Goal: Communication & Community: Answer question/provide support

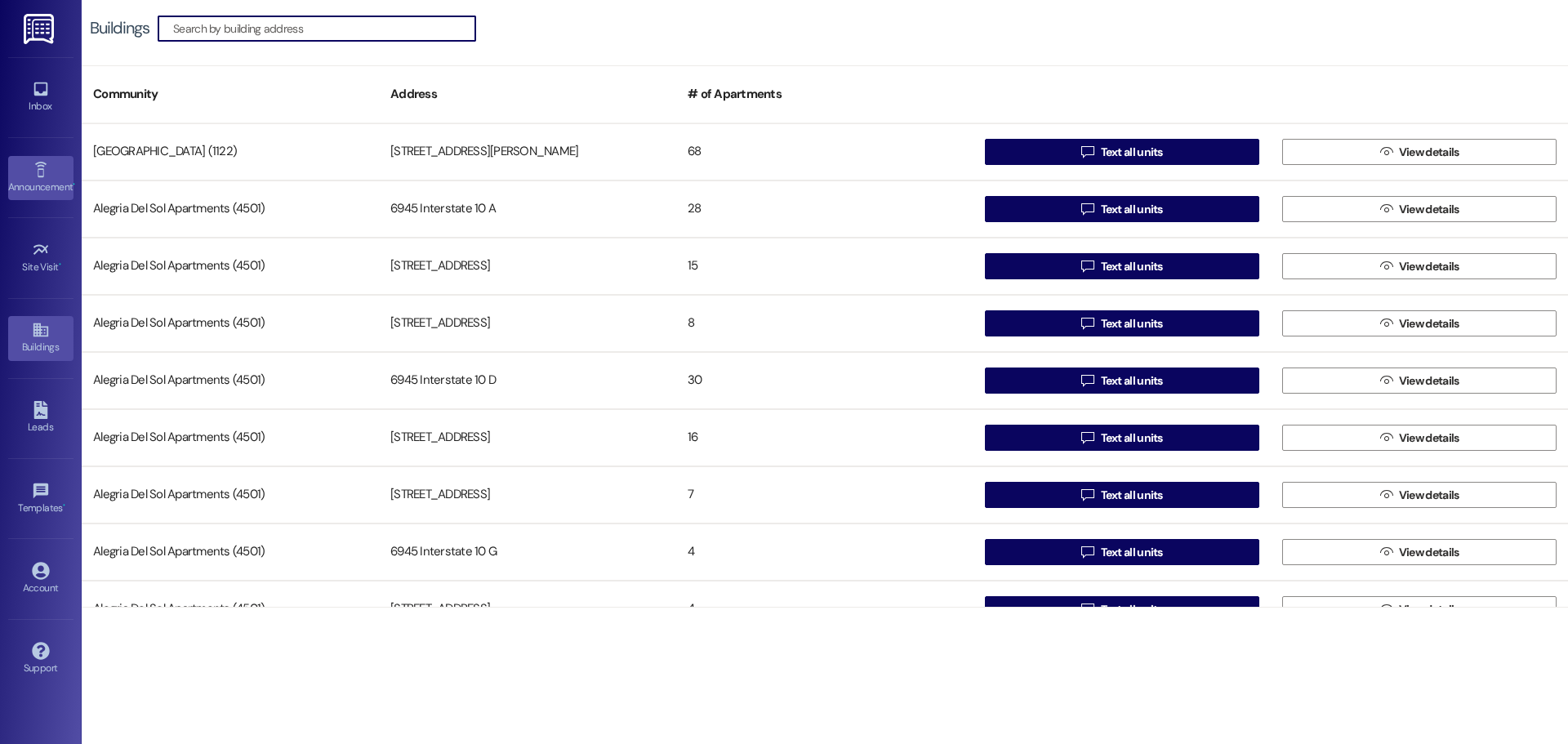
click at [51, 168] on link "Announcement •" at bounding box center [41, 178] width 66 height 44
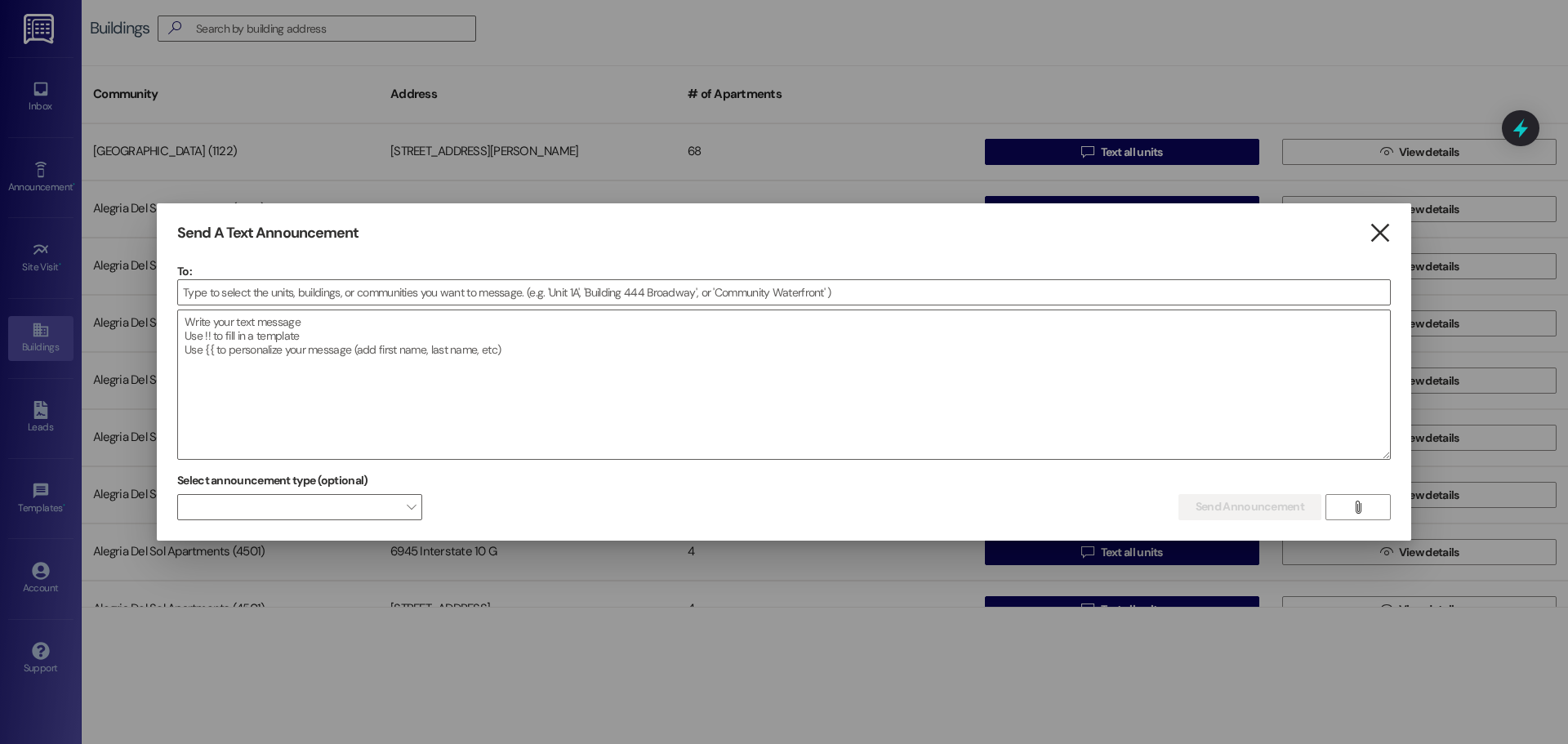
drag, startPoint x: 1380, startPoint y: 225, endPoint x: 1317, endPoint y: 227, distance: 63.0
click at [1379, 226] on icon "" at bounding box center [1379, 232] width 22 height 17
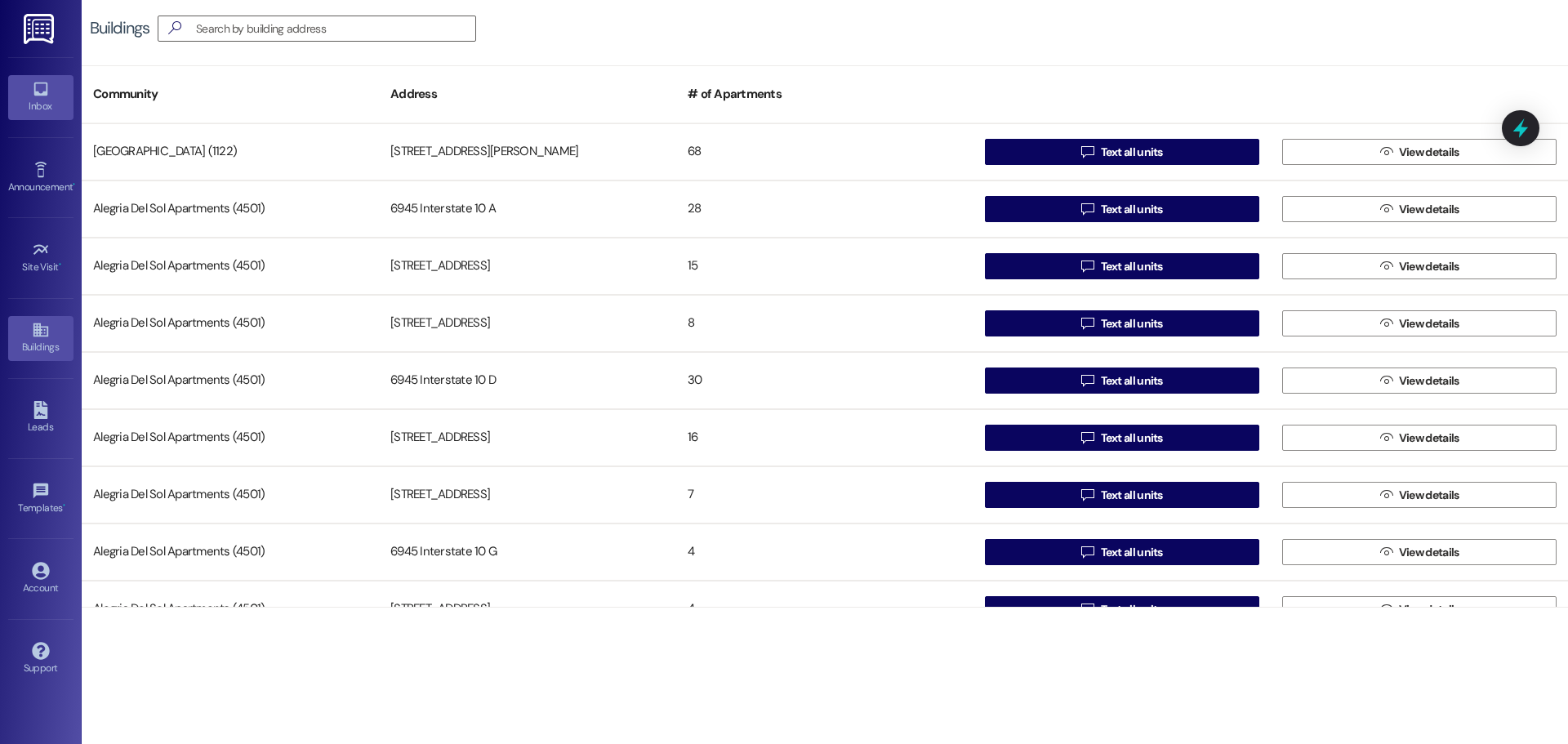
click at [26, 90] on link "Inbox" at bounding box center [41, 98] width 66 height 44
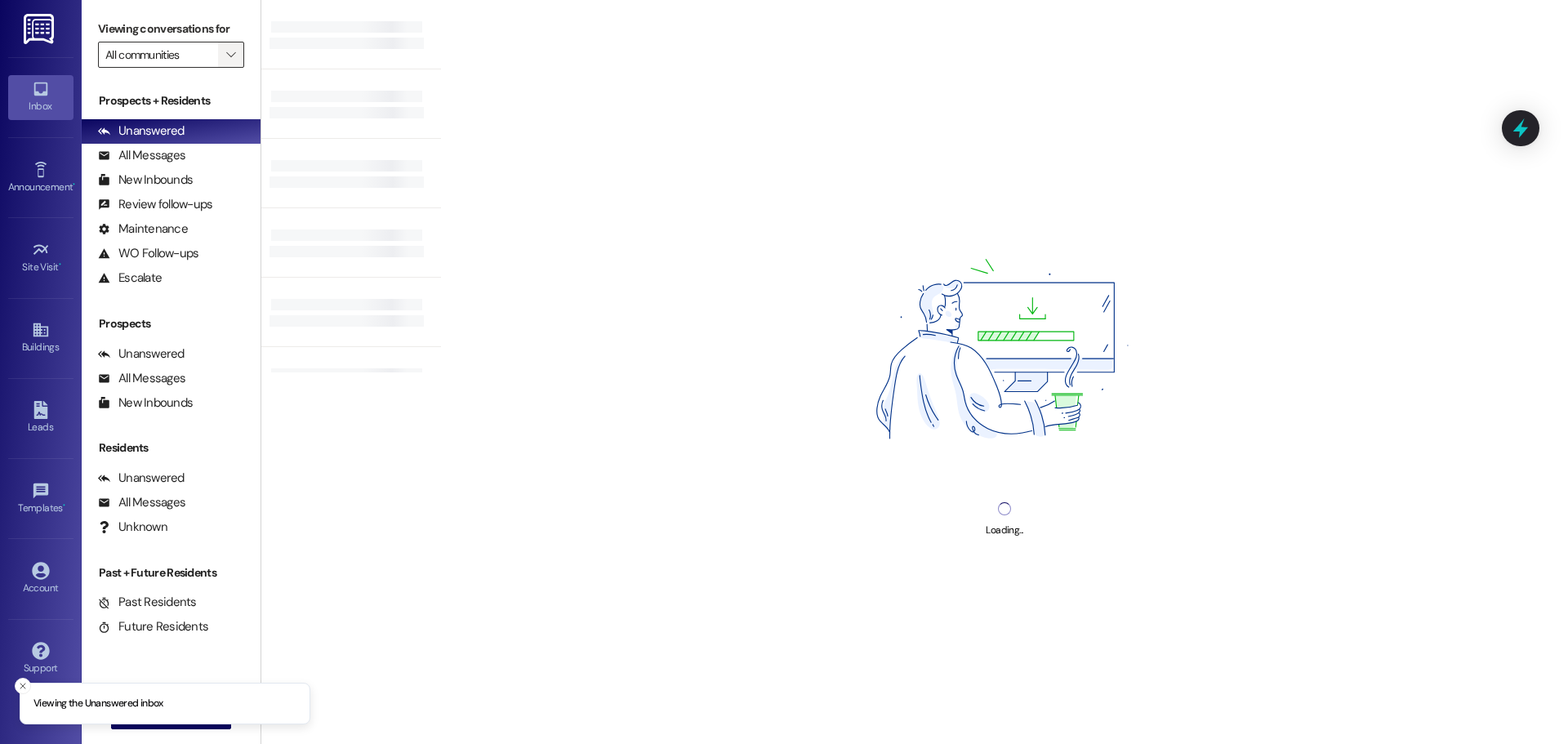
click at [232, 59] on icon "" at bounding box center [231, 54] width 9 height 13
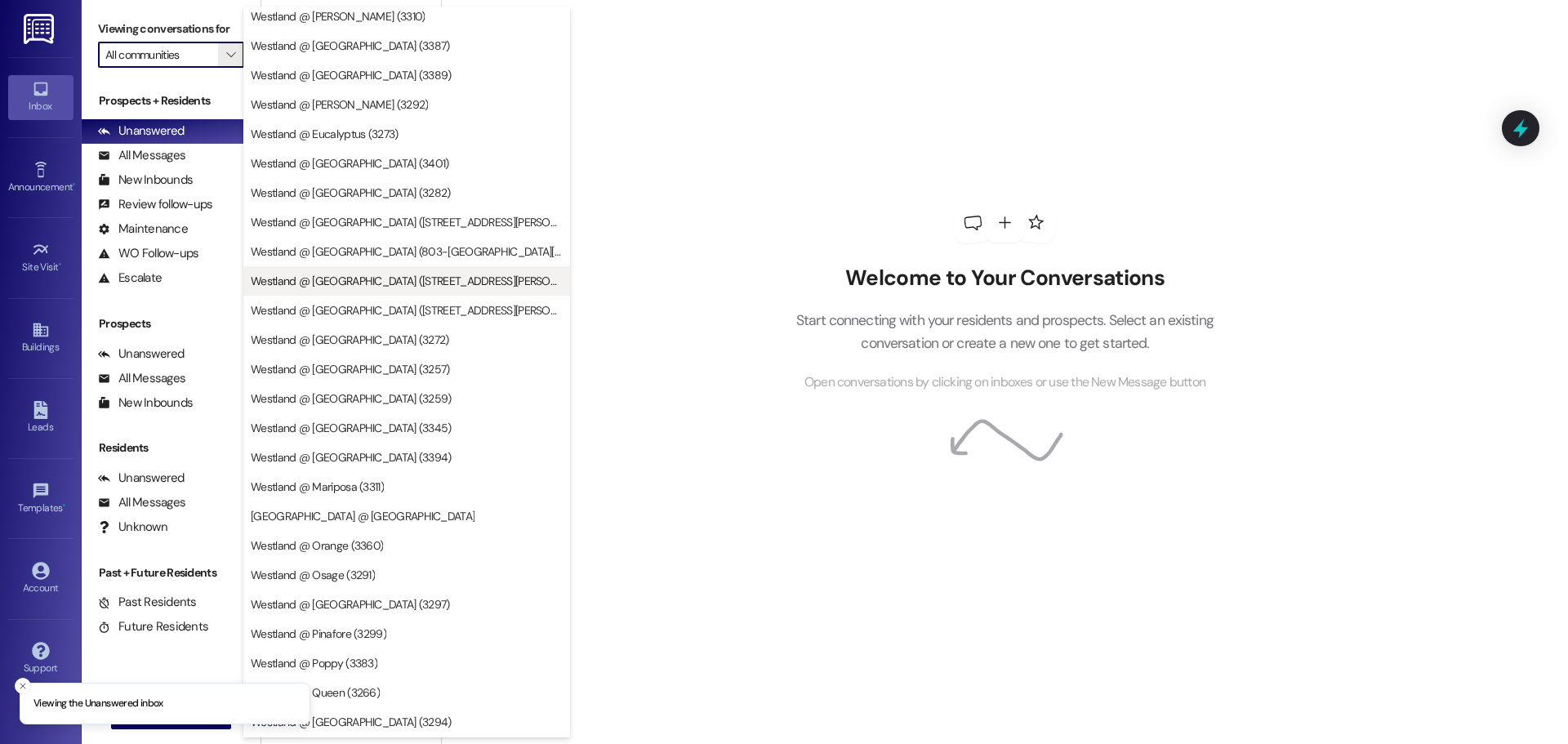
scroll to position [3083, 0]
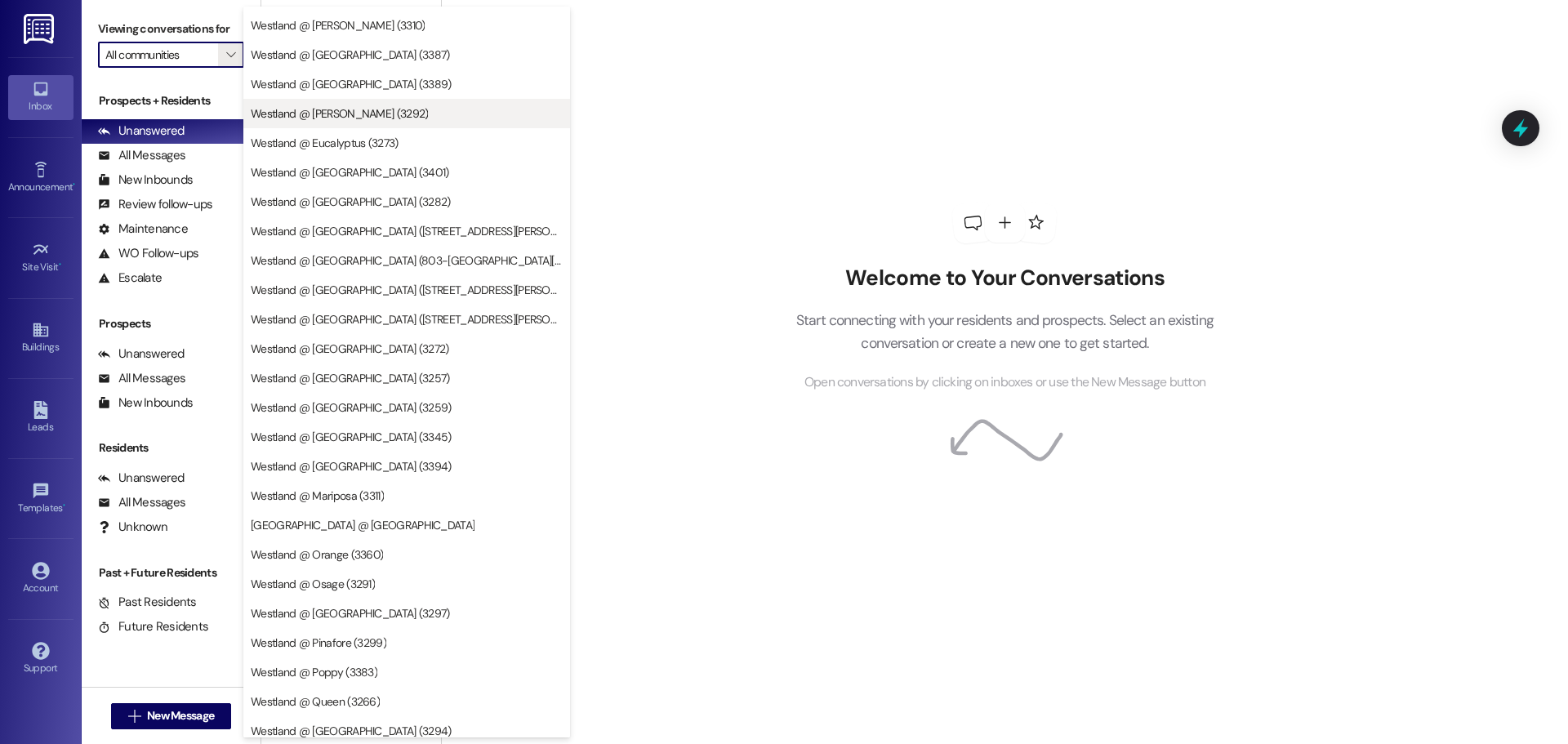
click at [337, 115] on span "Westland @ [PERSON_NAME] (3292)" at bounding box center [340, 114] width 177 height 16
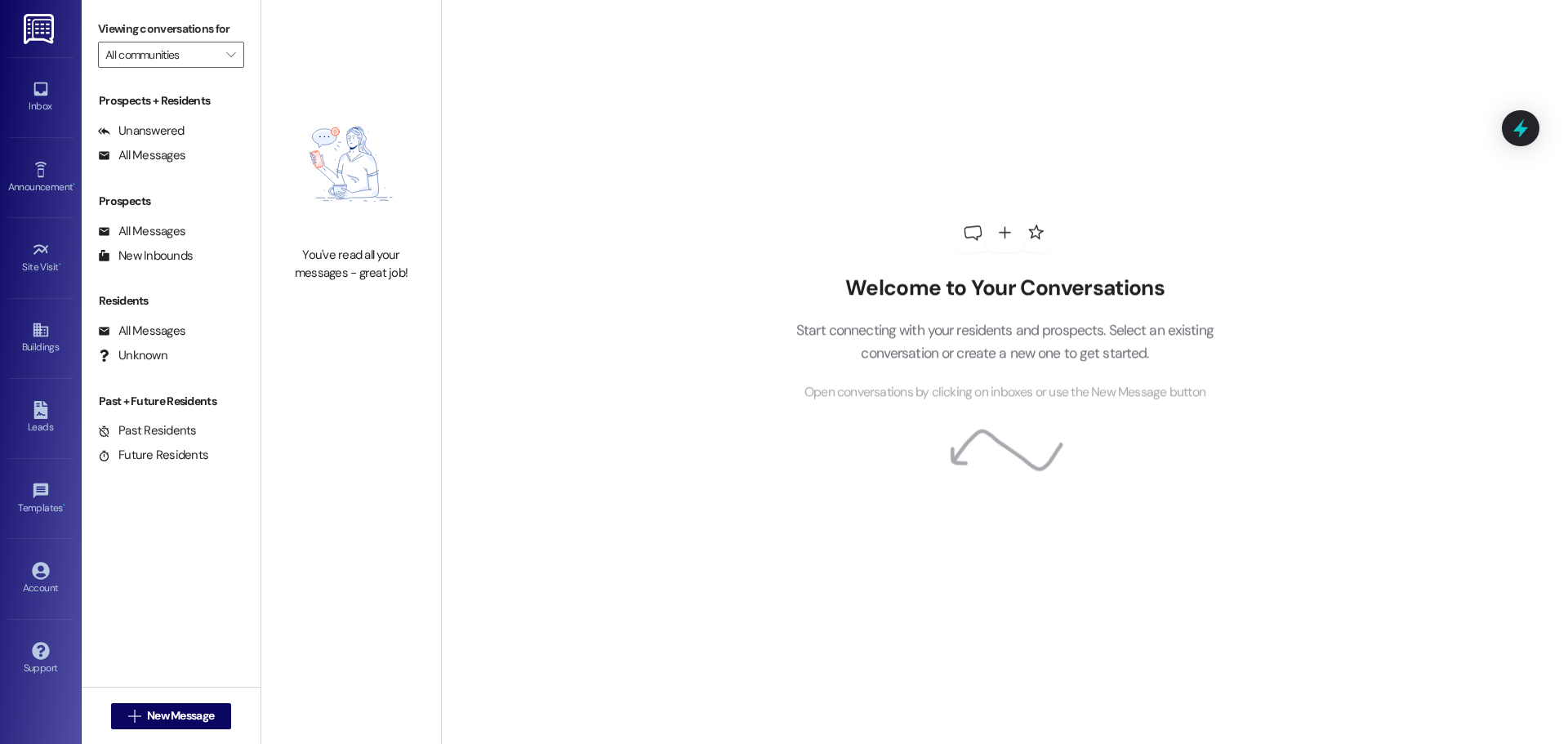
type input "Westland @ [PERSON_NAME] (3292)"
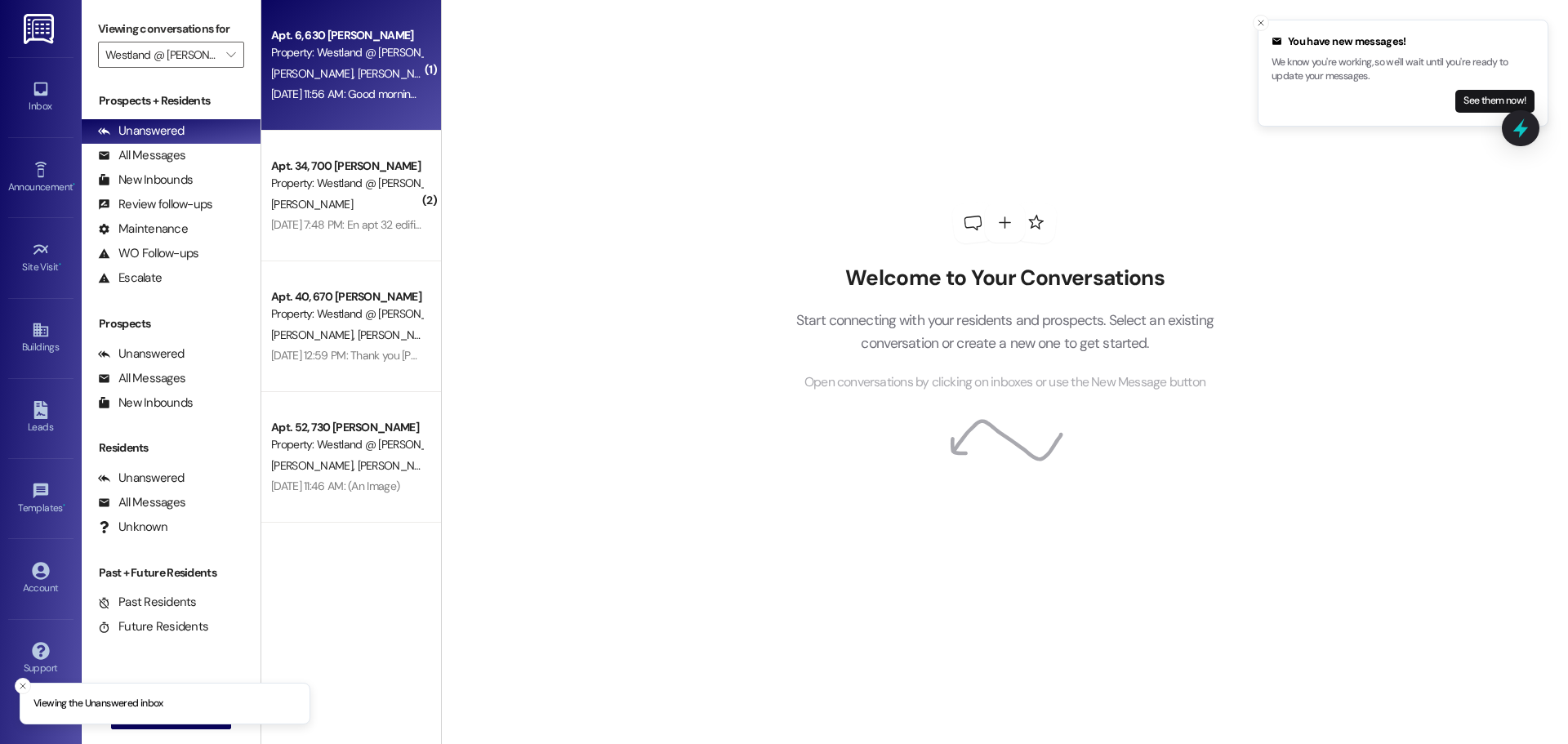
click at [357, 75] on span "[PERSON_NAME]" at bounding box center [397, 74] width 82 height 15
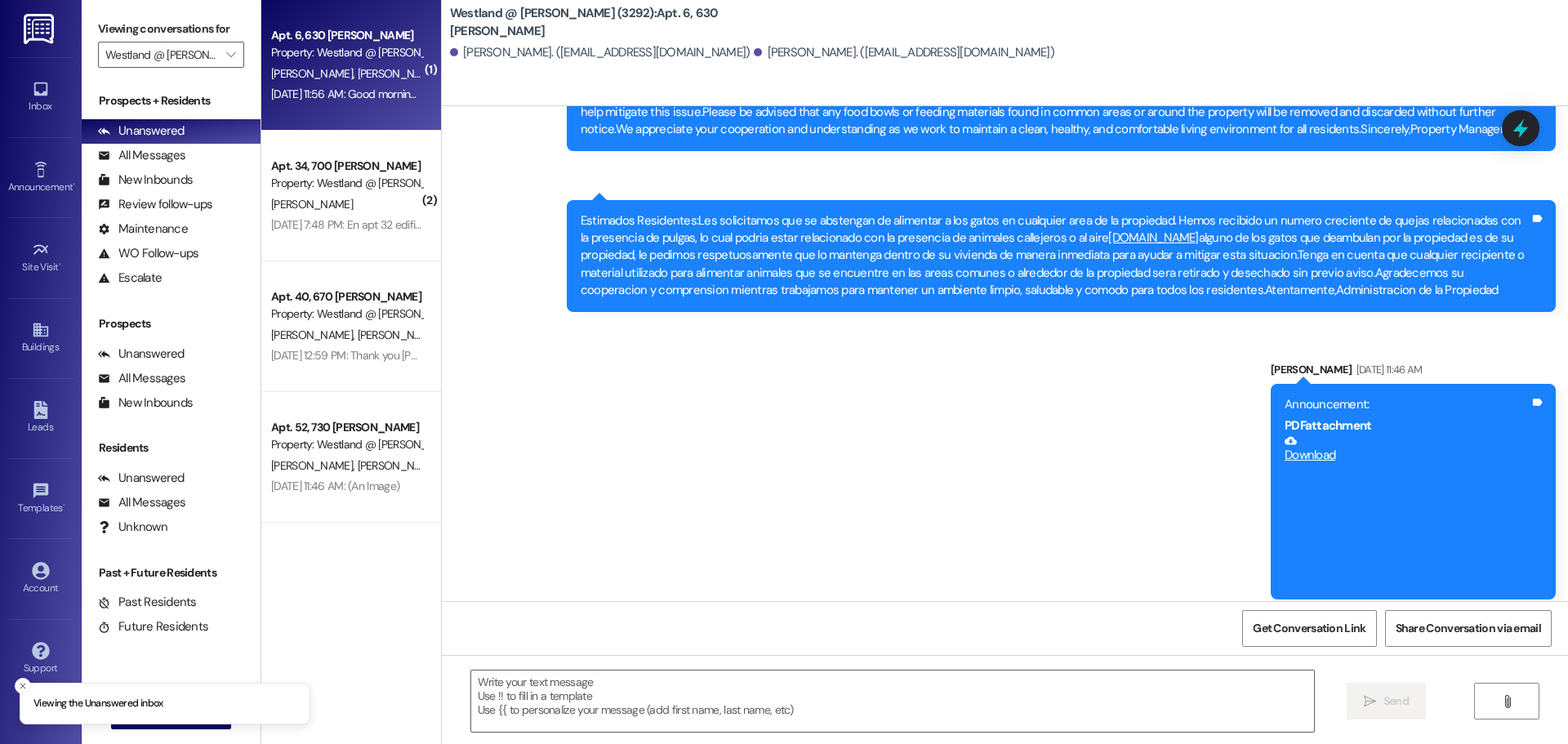
scroll to position [7608, 0]
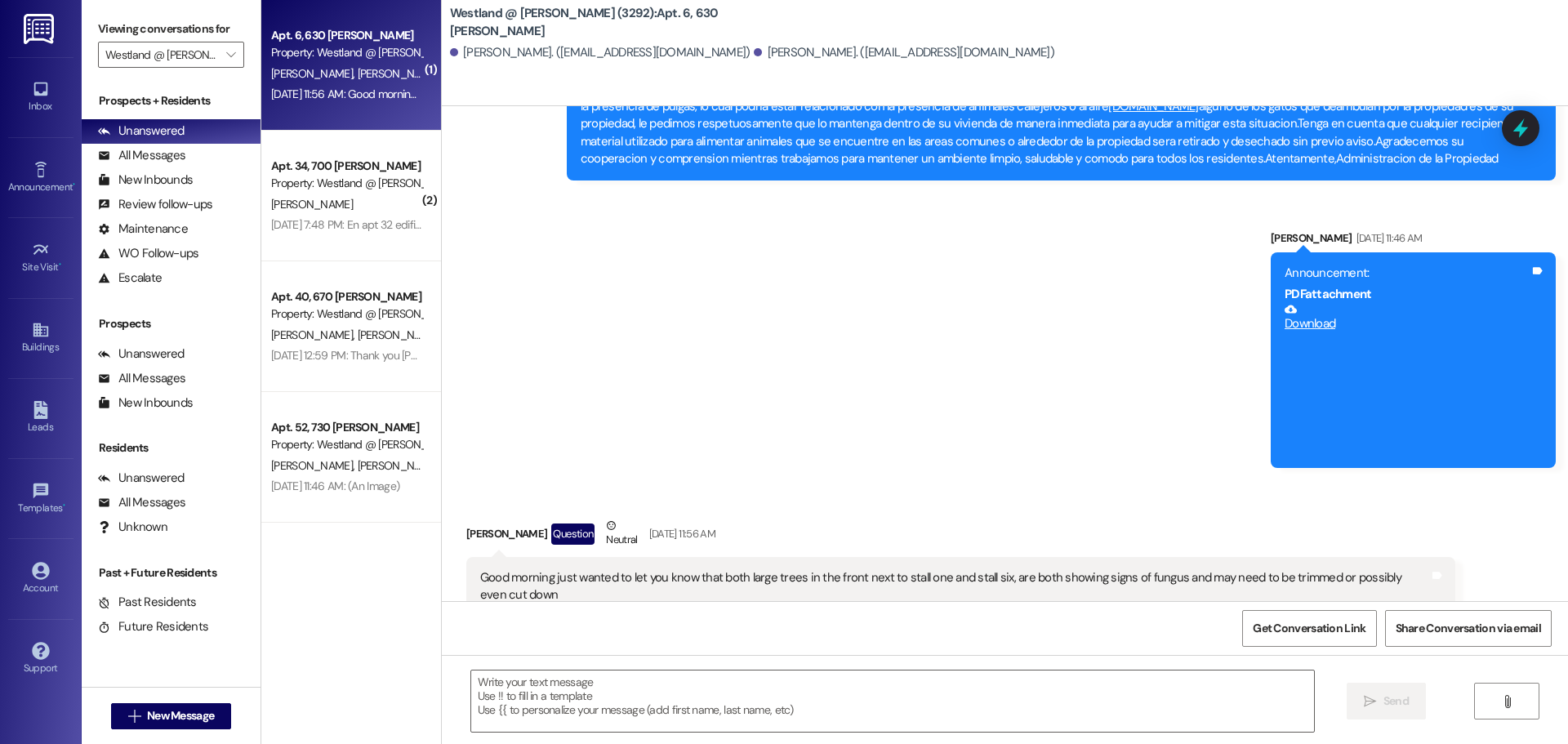
click at [749, 569] on div "Good morning just wanted to let you know that both large trees in the front nex…" at bounding box center [954, 587] width 949 height 35
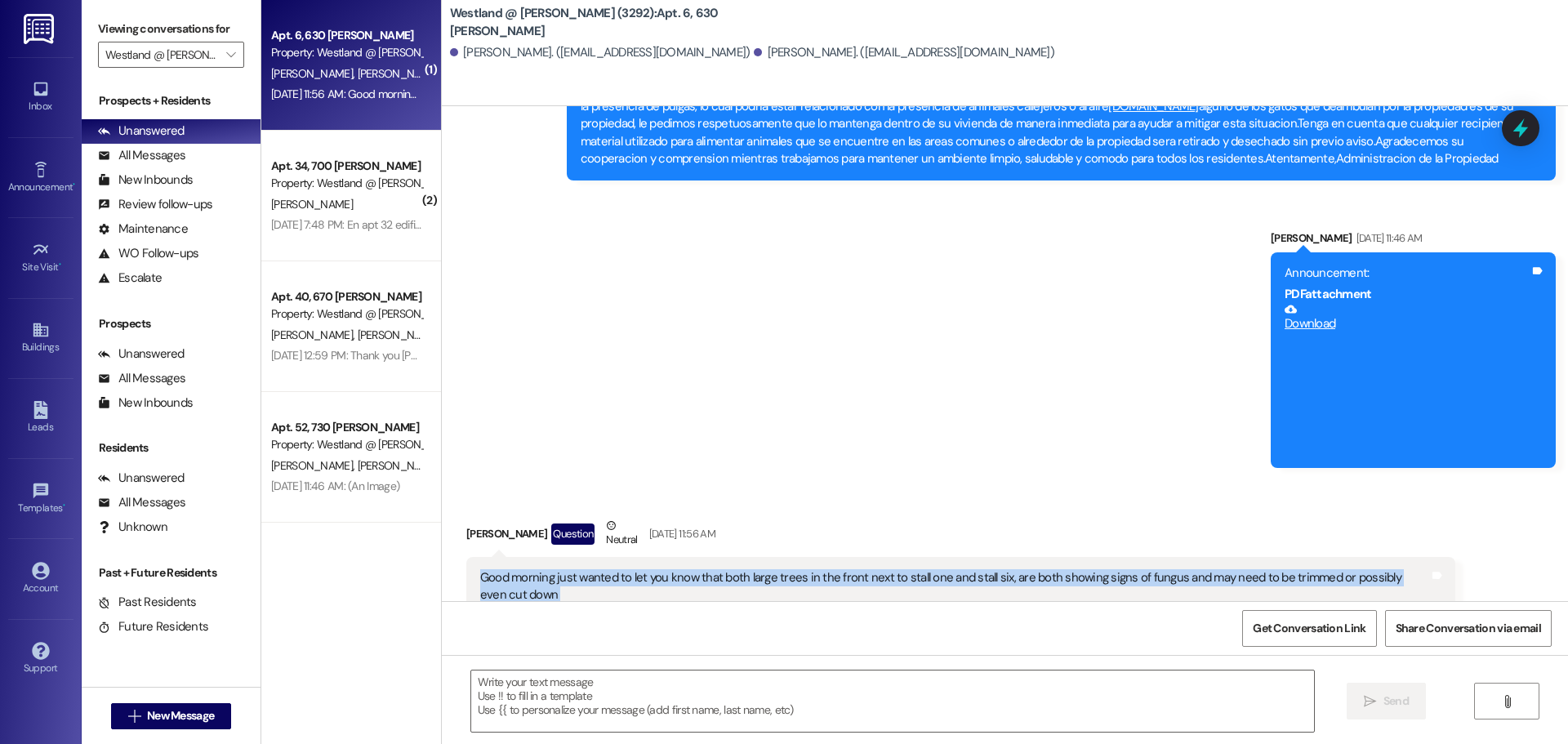
click at [749, 569] on div "Good morning just wanted to let you know that both large trees in the front nex…" at bounding box center [954, 587] width 949 height 35
click at [780, 569] on div "Good morning just wanted to let you know that both large trees in the front nex…" at bounding box center [954, 587] width 949 height 35
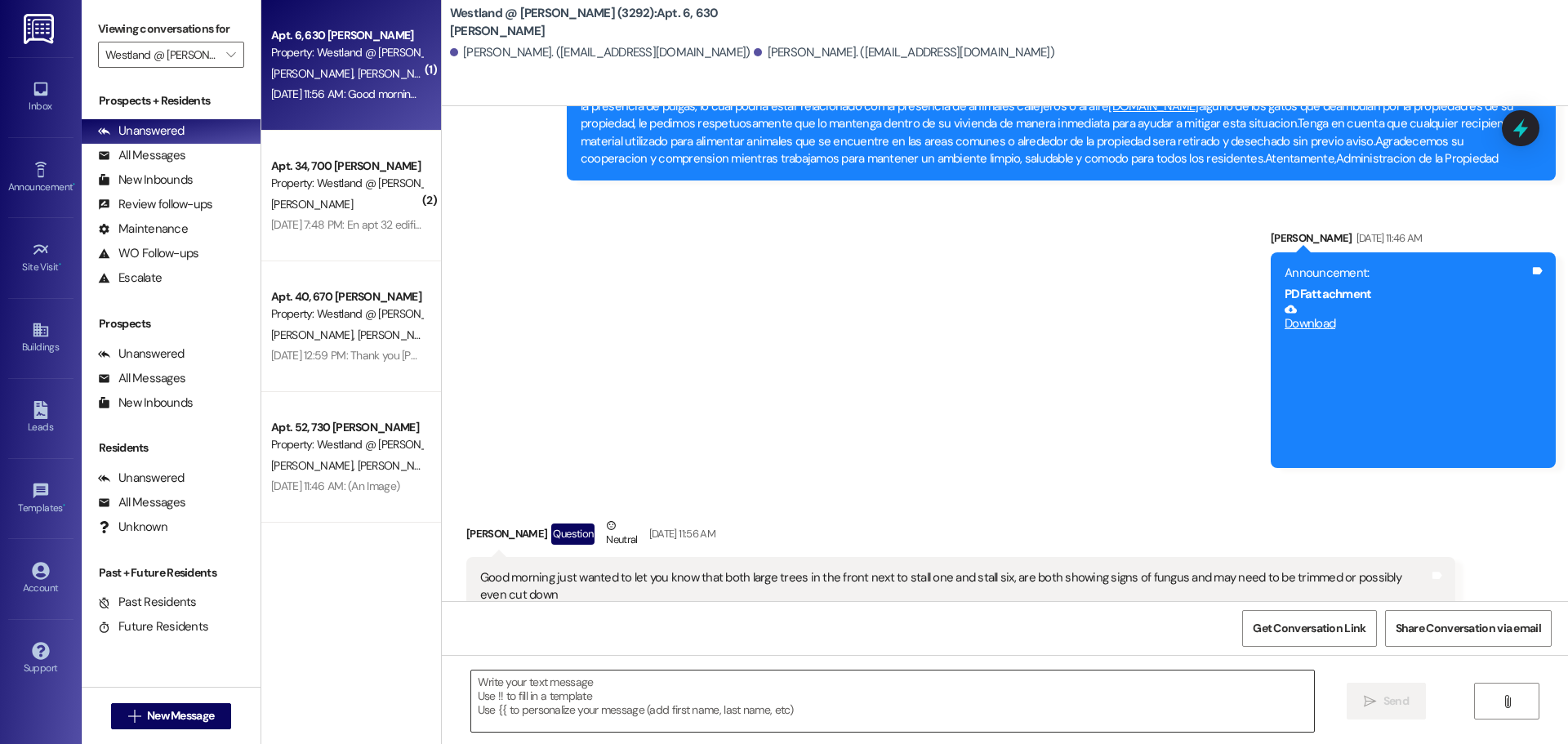
click at [739, 701] on textarea at bounding box center [892, 701] width 843 height 61
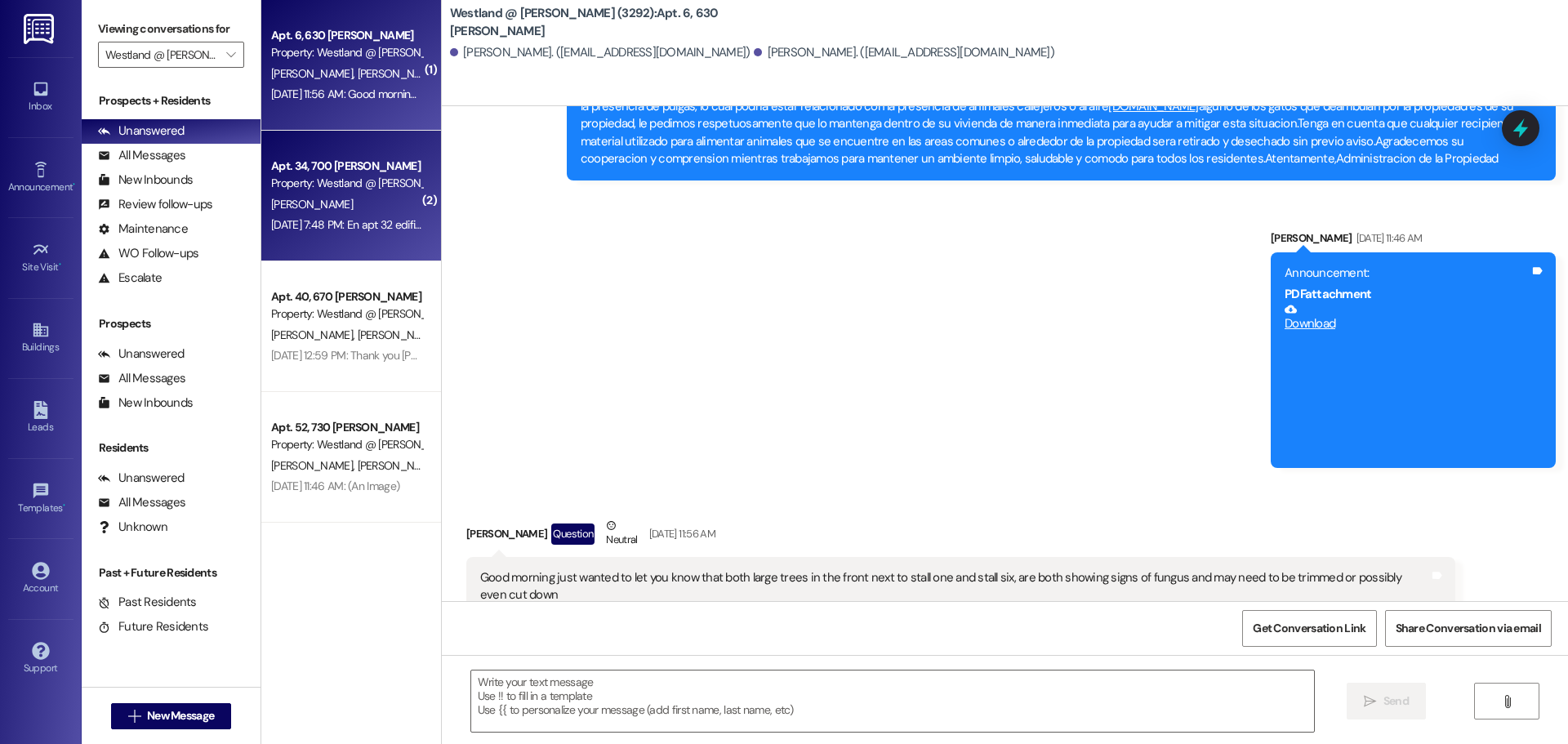
click at [335, 208] on div "[PERSON_NAME]" at bounding box center [347, 204] width 154 height 20
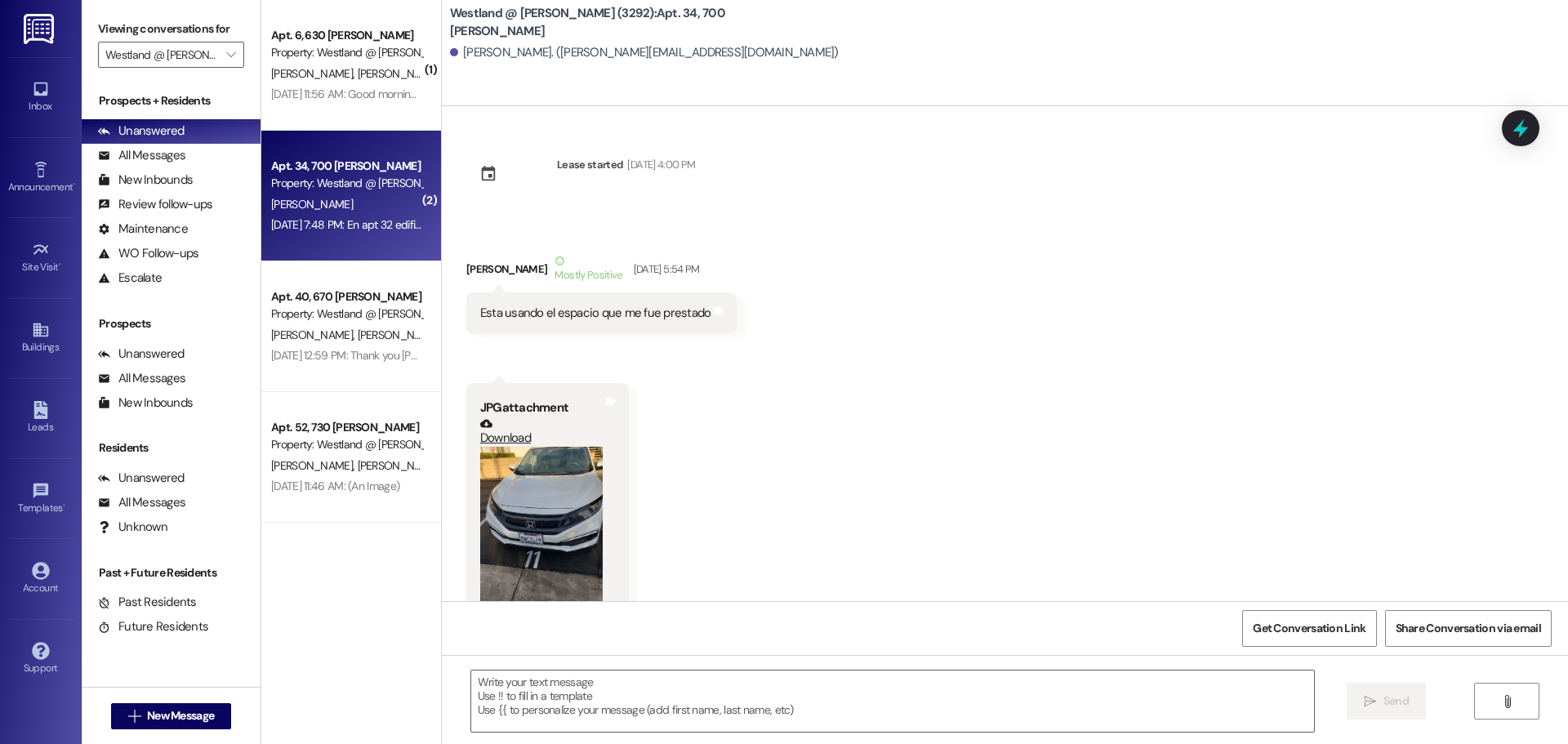
scroll to position [33453, 0]
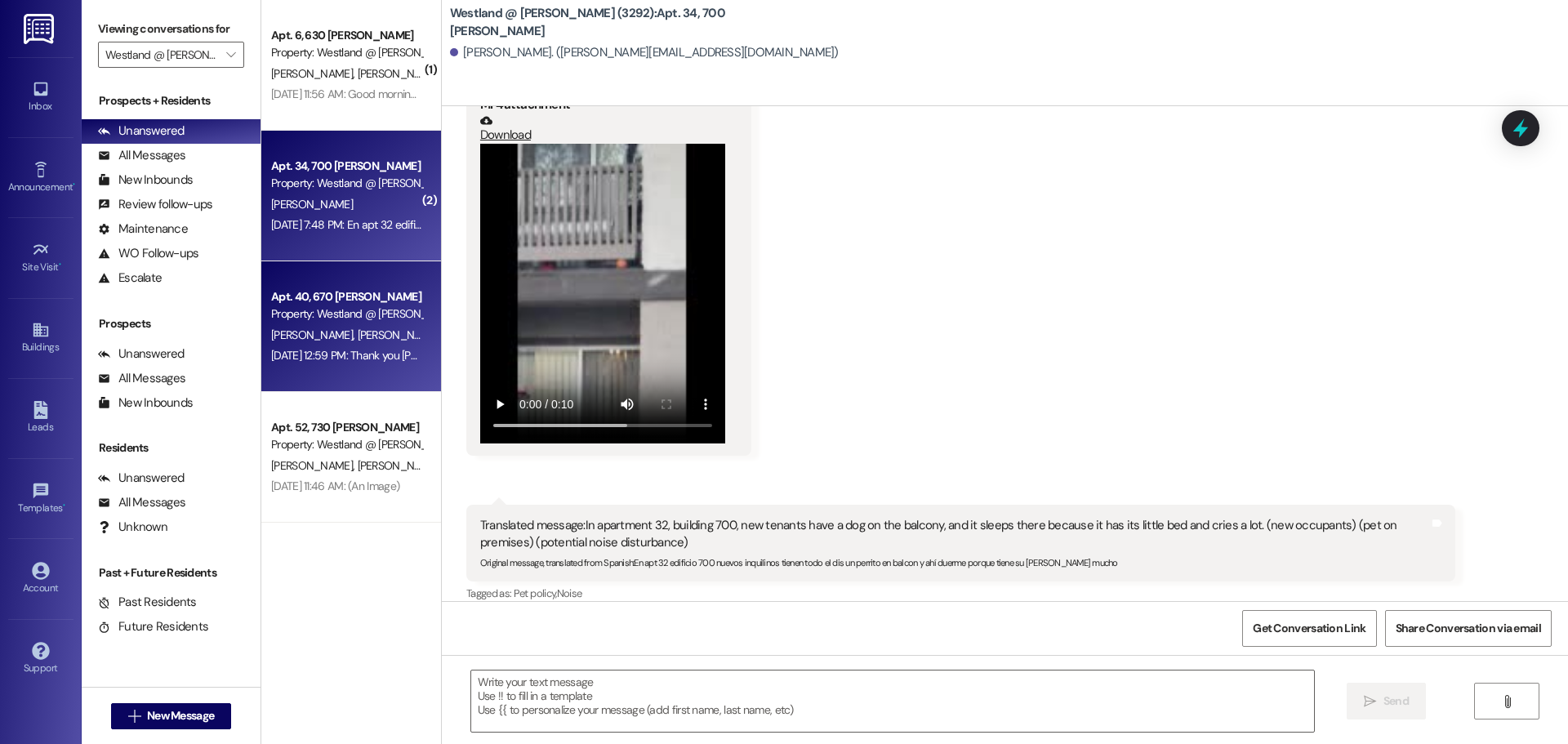
click at [325, 311] on div "Property: Westland @ [PERSON_NAME] (3292)" at bounding box center [347, 313] width 151 height 17
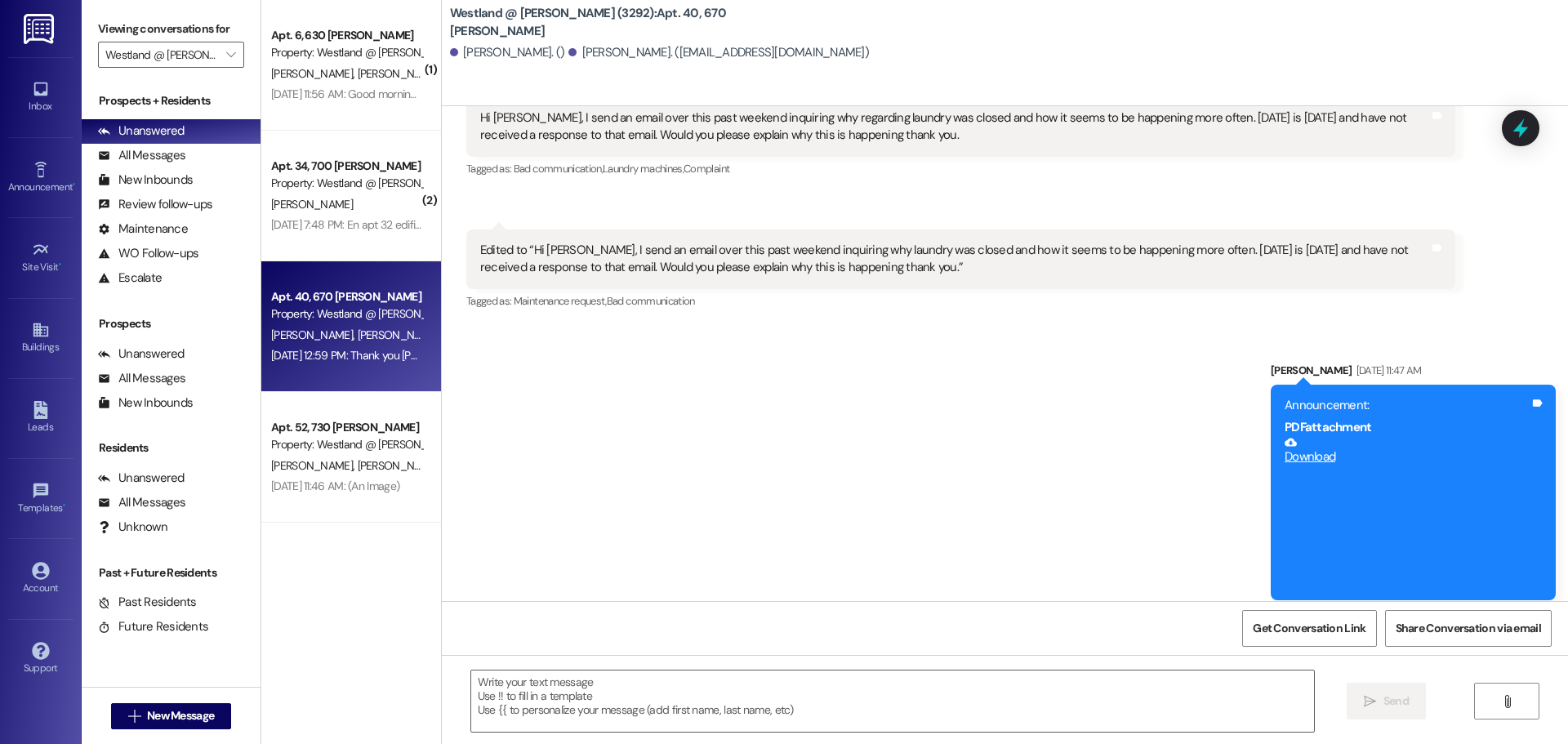
scroll to position [52520, 0]
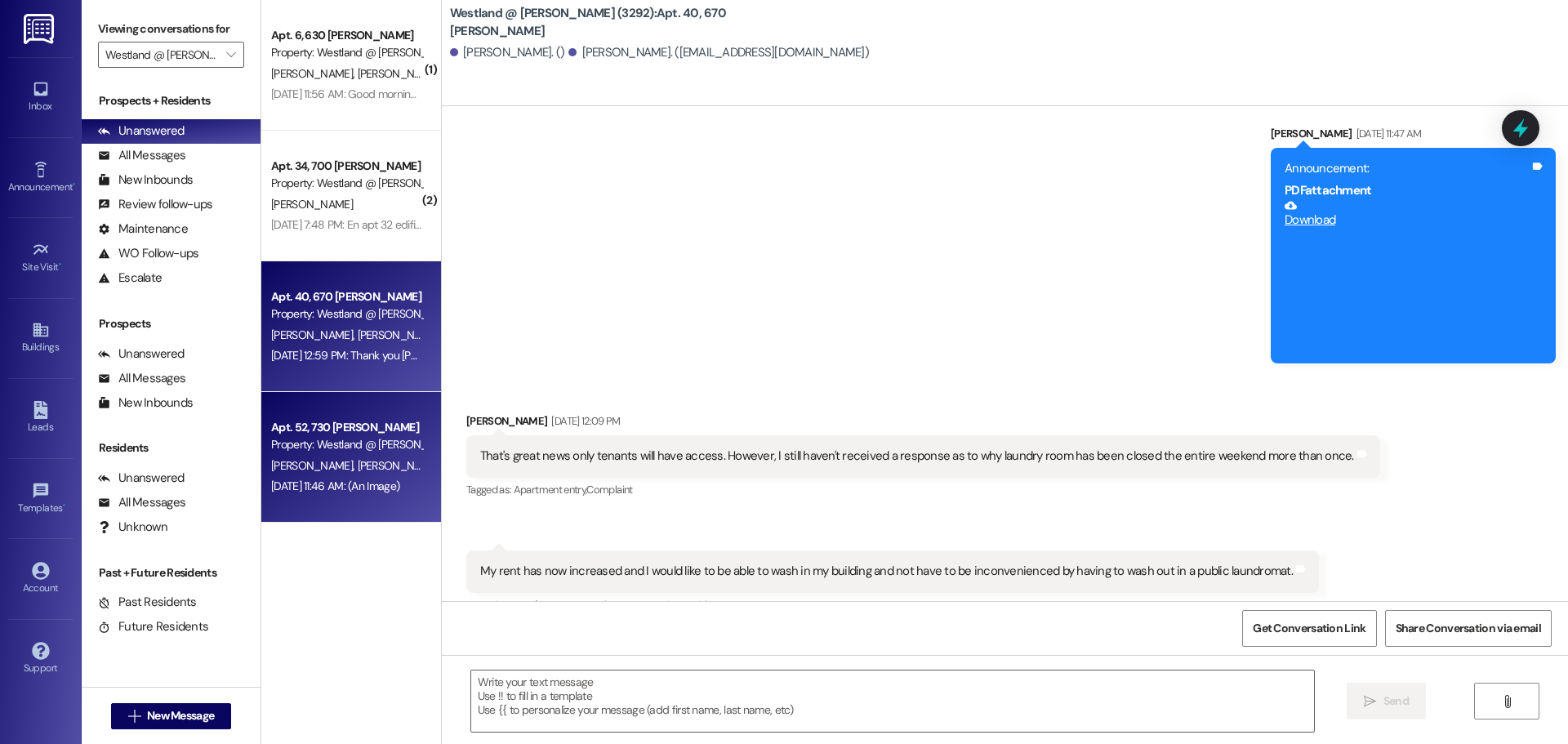
click at [311, 459] on span "[PERSON_NAME]" at bounding box center [315, 466] width 87 height 15
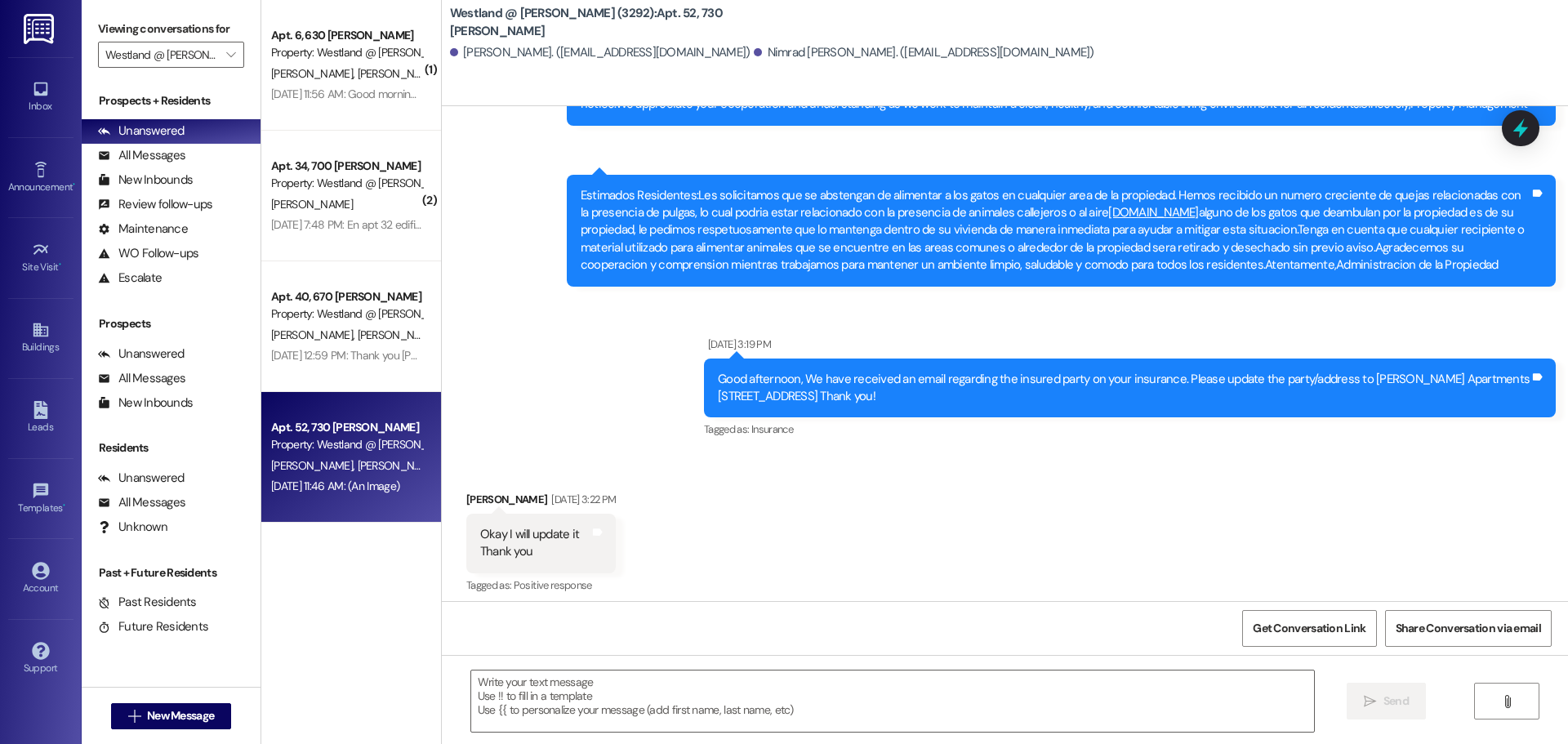
scroll to position [10425, 0]
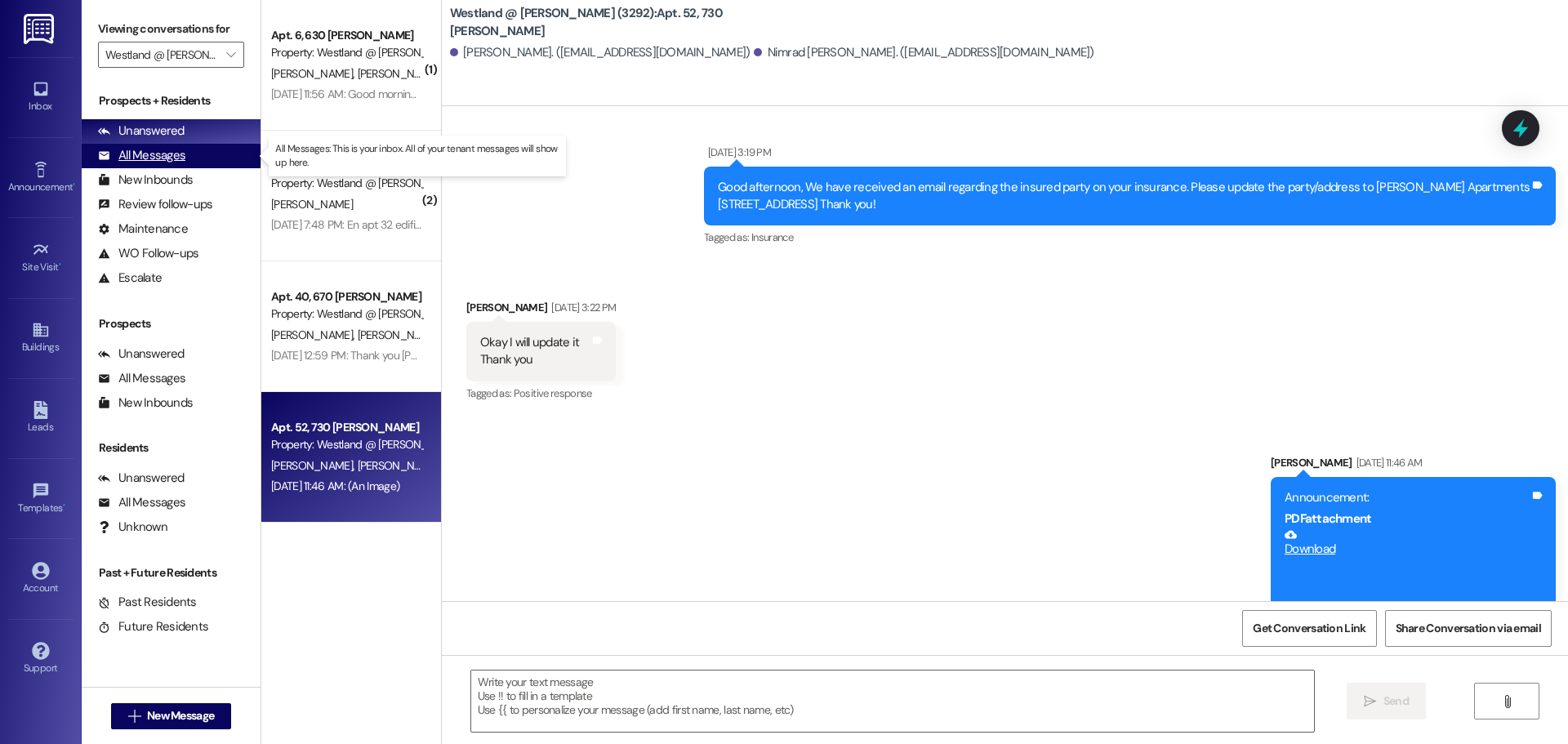
click at [161, 156] on div "All Messages" at bounding box center [142, 155] width 88 height 17
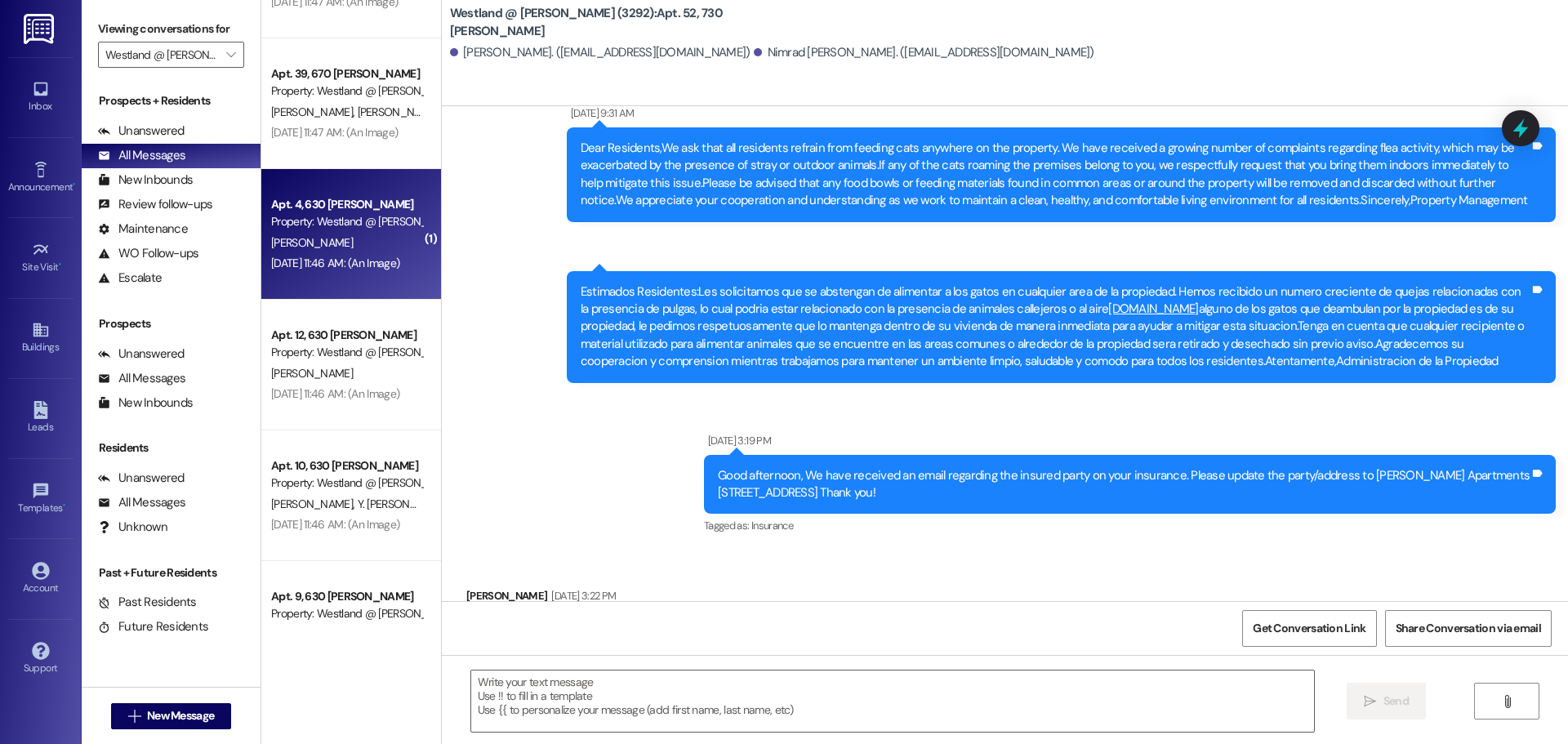
scroll to position [4664, 0]
click at [345, 235] on div "[PERSON_NAME]" at bounding box center [347, 244] width 154 height 20
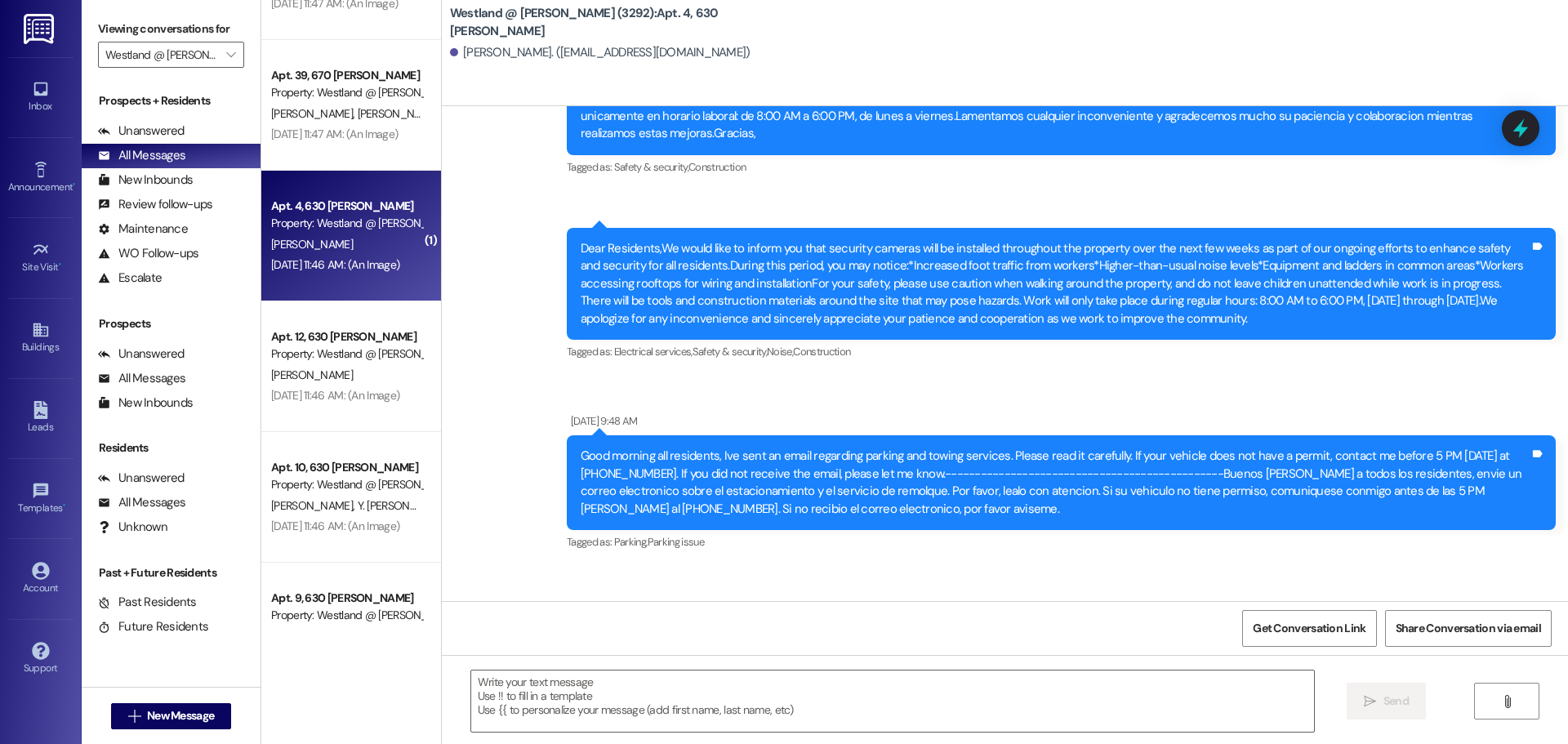
scroll to position [9425, 0]
